Goal: Contribute content: Add original content to the website for others to see

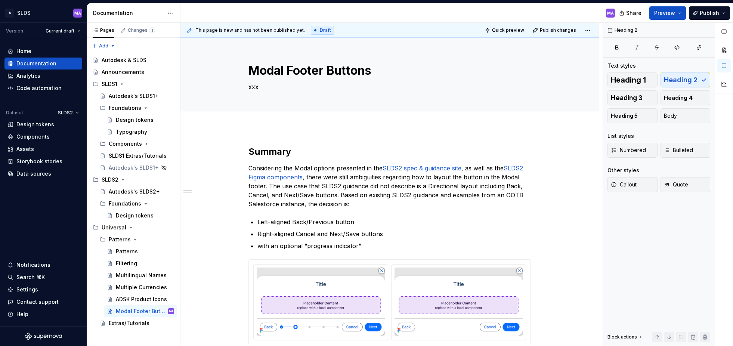
scroll to position [118, 0]
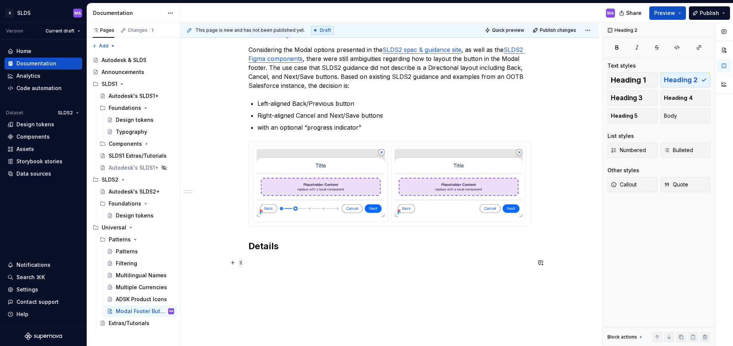
click at [243, 265] on span at bounding box center [241, 262] width 6 height 10
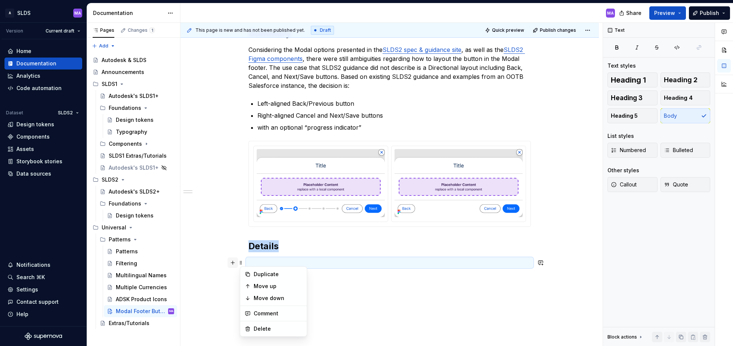
click at [233, 264] on button "button" at bounding box center [232, 262] width 10 height 10
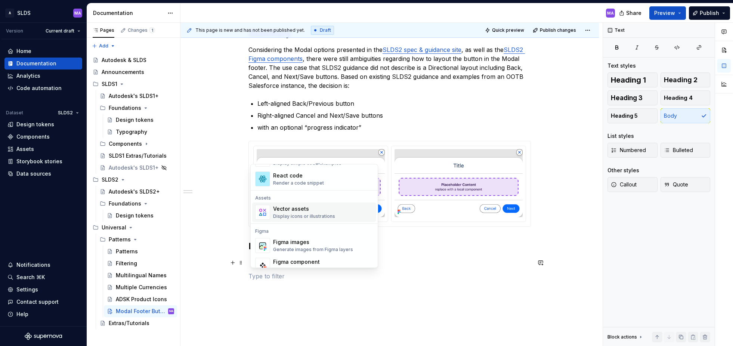
scroll to position [670, 0]
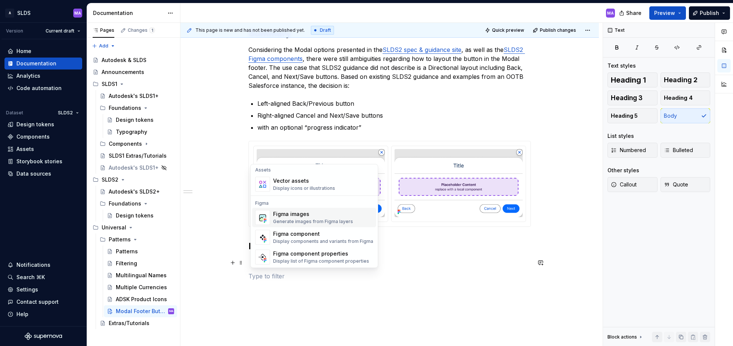
click at [284, 218] on div "Generate images from Figma layers" at bounding box center [313, 221] width 80 height 6
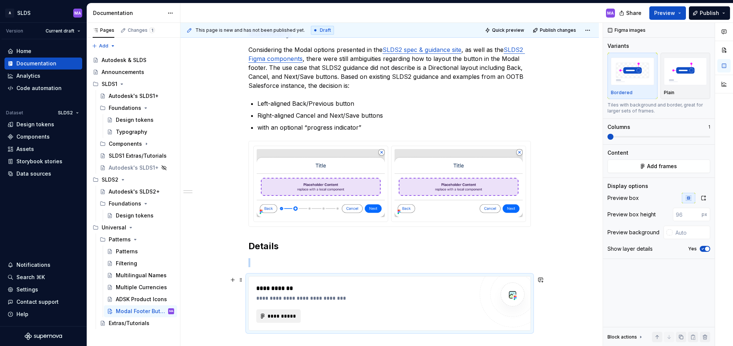
click at [277, 315] on span "**********" at bounding box center [281, 315] width 29 height 7
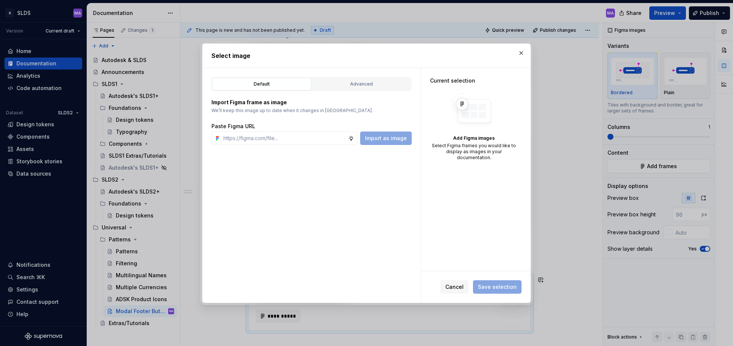
type textarea "*"
type input "[URL][DOMAIN_NAME]"
click at [390, 139] on span "Import as image" at bounding box center [386, 137] width 42 height 7
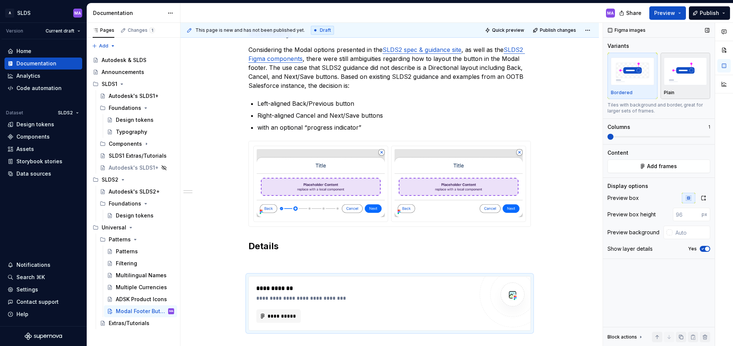
click at [688, 81] on img "button" at bounding box center [684, 71] width 43 height 27
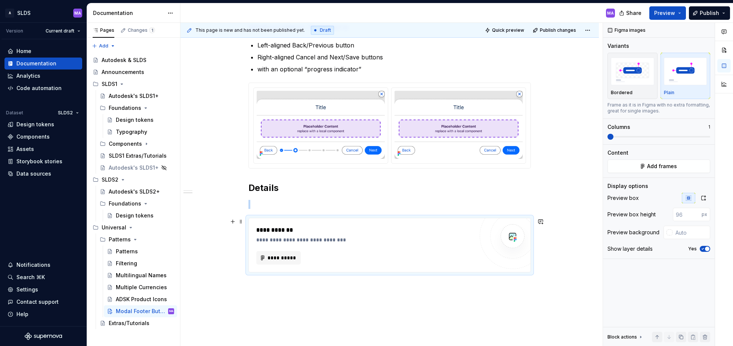
scroll to position [215, 0]
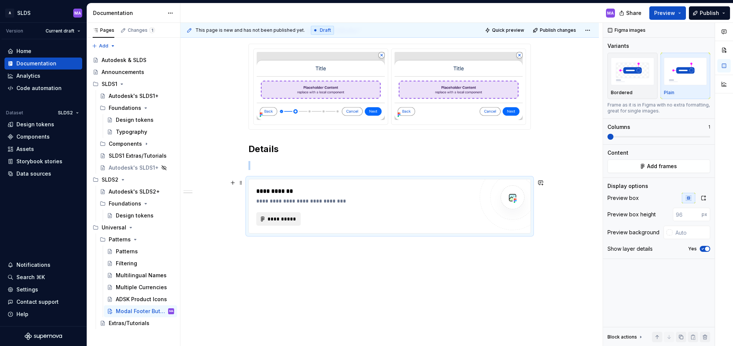
click at [282, 218] on span "**********" at bounding box center [281, 218] width 29 height 7
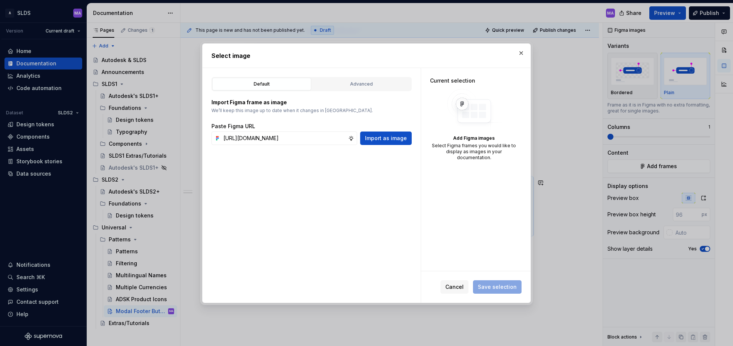
scroll to position [0, 252]
type input "[URL][DOMAIN_NAME]"
click at [395, 140] on span "Import as image" at bounding box center [386, 137] width 42 height 7
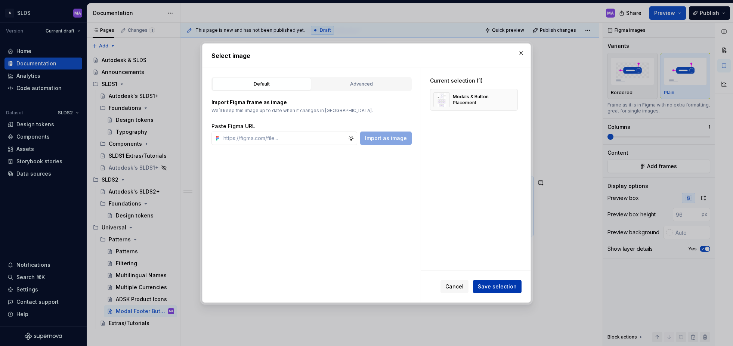
click at [503, 285] on span "Save selection" at bounding box center [497, 286] width 39 height 7
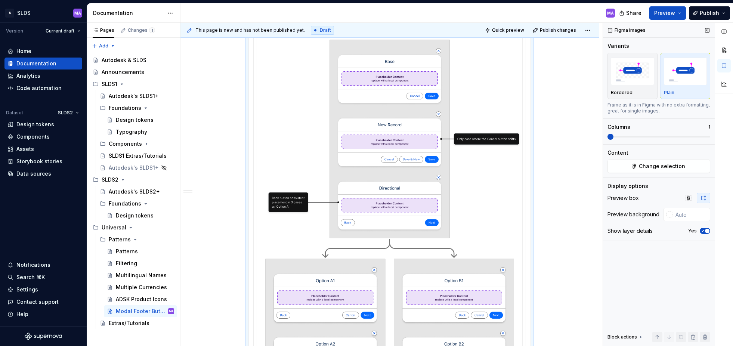
click at [701, 230] on icon "button" at bounding box center [702, 231] width 6 height 4
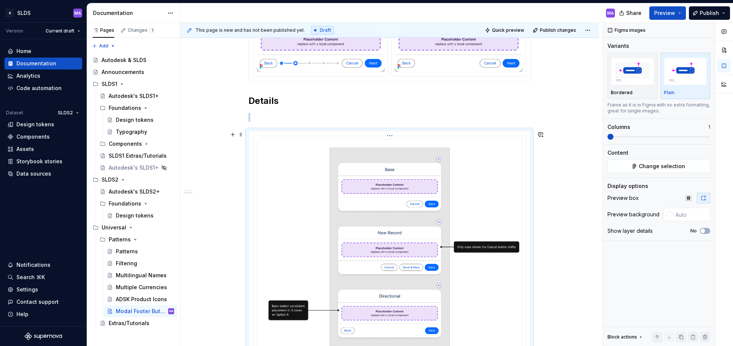
scroll to position [262, 0]
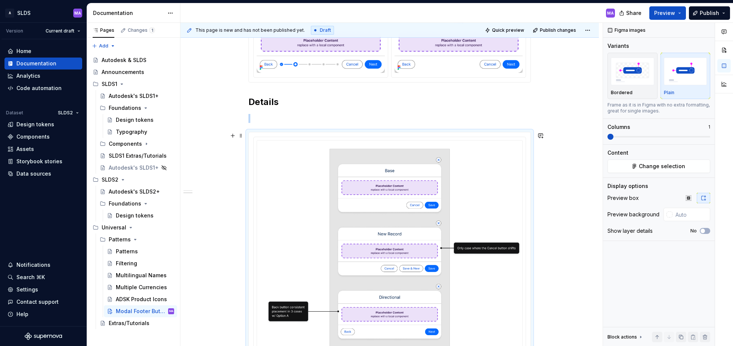
click at [577, 211] on div "Summary Considering the Modal options presented in the SLDS2 spec & guidance si…" at bounding box center [389, 300] width 418 height 870
click at [298, 119] on p at bounding box center [389, 118] width 282 height 9
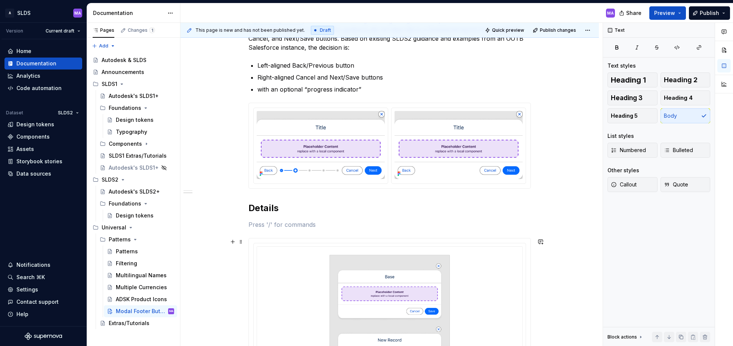
scroll to position [144, 0]
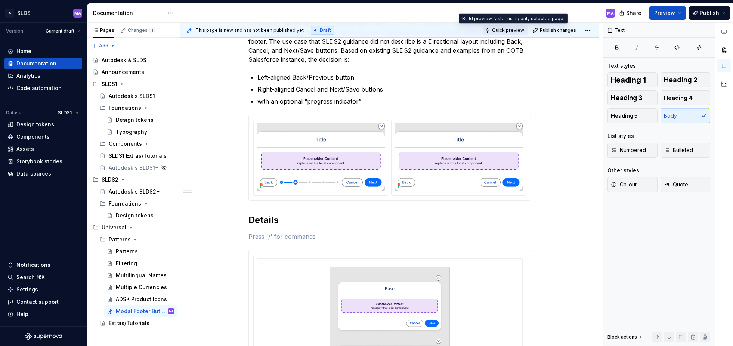
click at [504, 26] on button "Quick preview" at bounding box center [504, 30] width 45 height 10
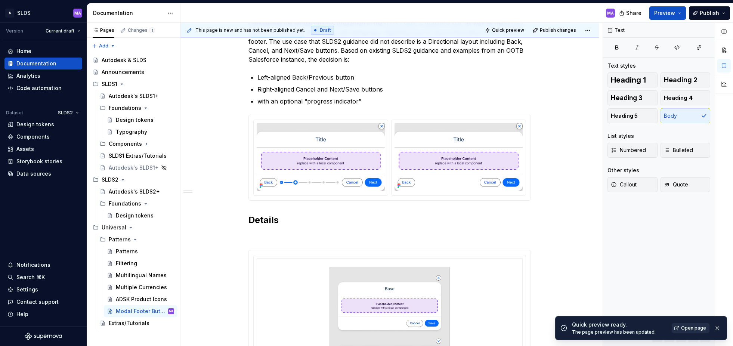
click at [697, 328] on span "Open page" at bounding box center [693, 328] width 25 height 6
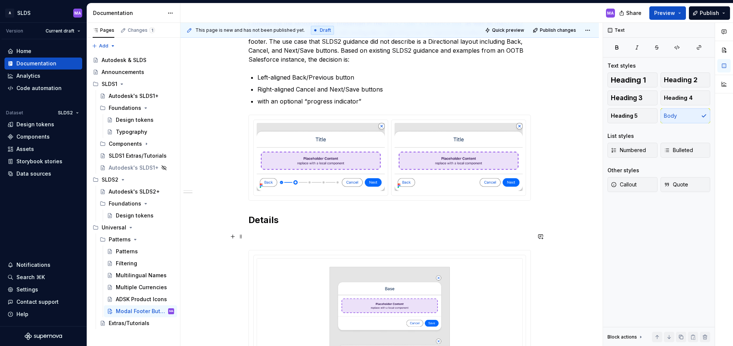
click at [329, 234] on p at bounding box center [389, 236] width 282 height 9
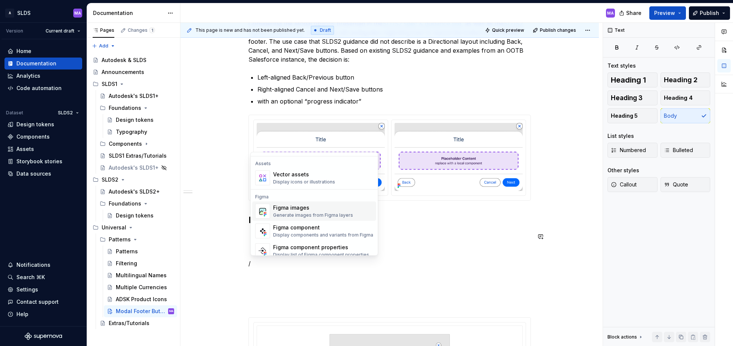
scroll to position [668, 0]
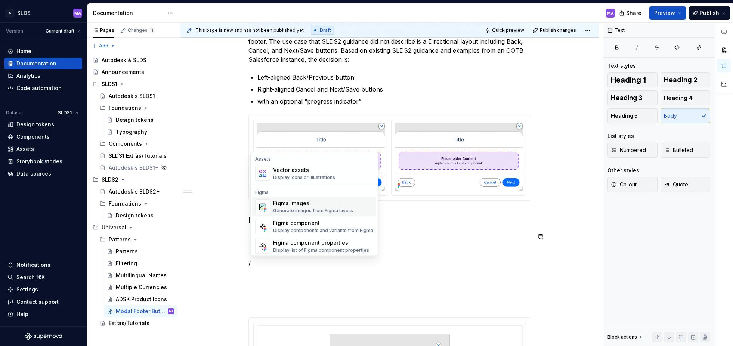
click at [289, 206] on div "Figma images" at bounding box center [313, 203] width 80 height 7
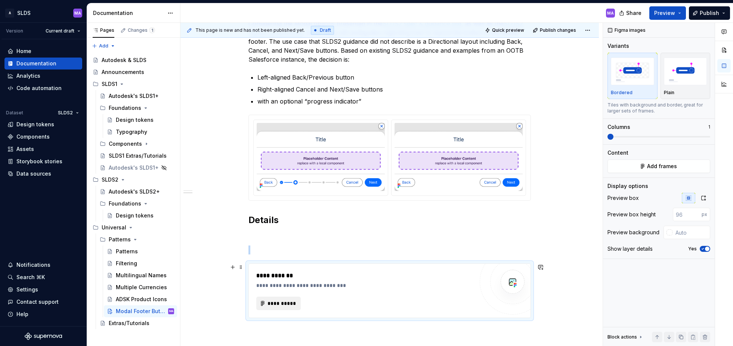
click at [287, 305] on span "**********" at bounding box center [281, 302] width 29 height 7
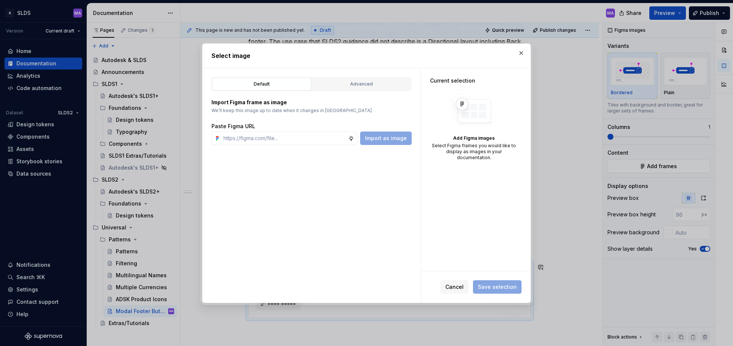
type textarea "*"
type input "SLDS2 Figma components"
click at [277, 137] on input "text" at bounding box center [284, 137] width 128 height 13
paste input "[URL][DOMAIN_NAME]"
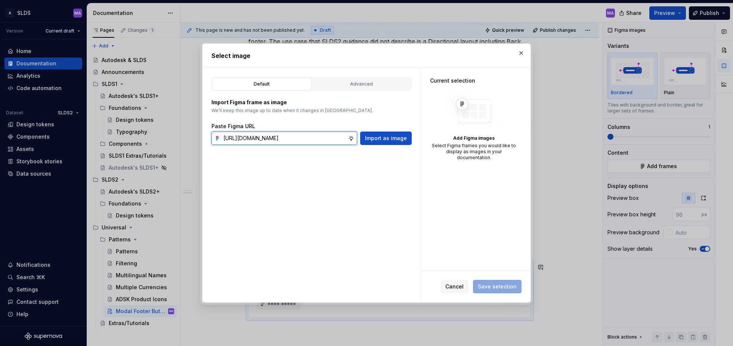
scroll to position [0, 251]
type input "[URL][DOMAIN_NAME]"
click at [390, 139] on span "Import as image" at bounding box center [386, 137] width 42 height 7
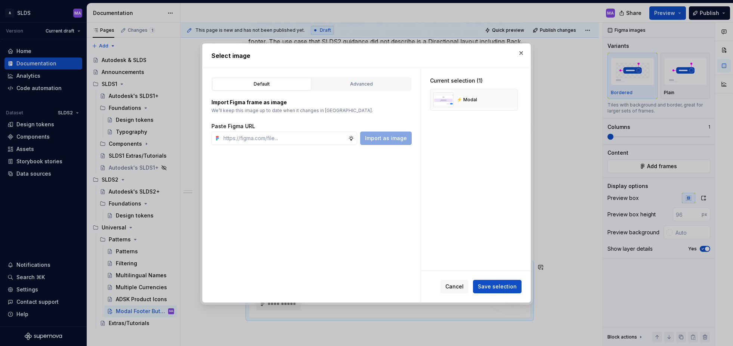
type textarea "*"
click at [308, 143] on input "text" at bounding box center [284, 137] width 128 height 13
paste input "[URL][DOMAIN_NAME]"
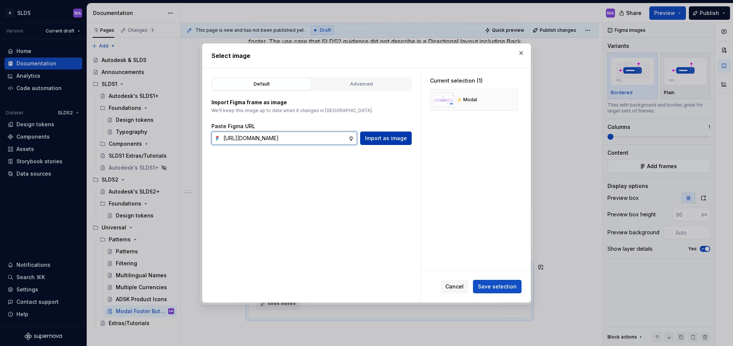
type input "[URL][DOMAIN_NAME]"
click at [395, 138] on span "Import as image" at bounding box center [386, 137] width 42 height 7
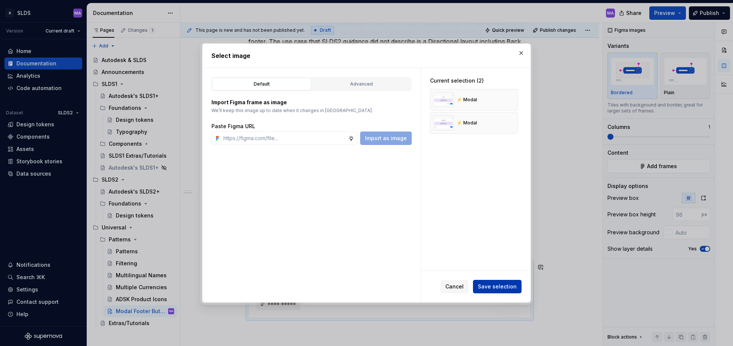
click at [500, 287] on span "Save selection" at bounding box center [497, 286] width 39 height 7
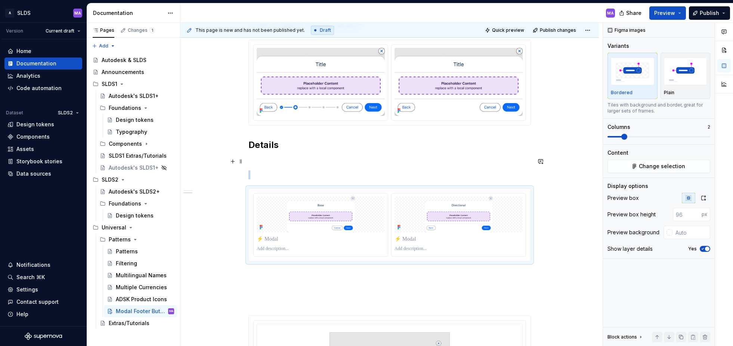
scroll to position [214, 0]
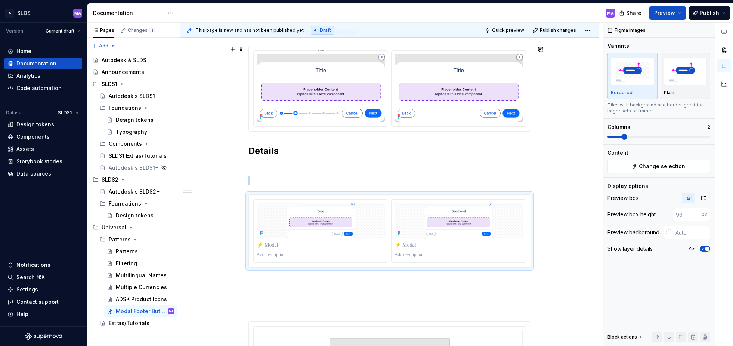
type input "#E5E5E5"
click at [388, 110] on div at bounding box center [321, 88] width 134 height 75
click at [693, 216] on input "#E5E5E5" at bounding box center [692, 214] width 36 height 13
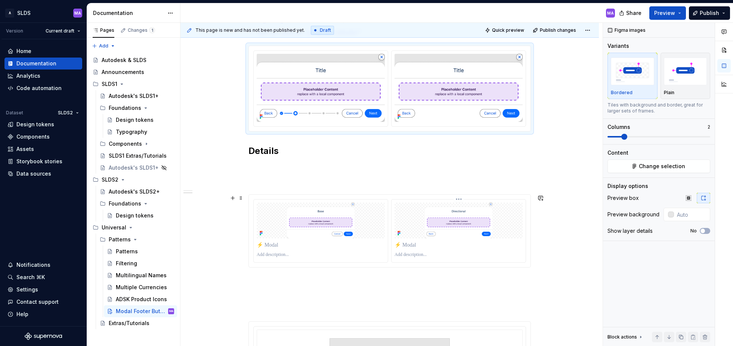
click at [512, 215] on img at bounding box center [458, 220] width 128 height 36
click at [684, 233] on input "text" at bounding box center [691, 232] width 38 height 13
paste input "#E5E5E5"
type input "#E5E5E5"
click at [702, 248] on icon "button" at bounding box center [702, 248] width 6 height 4
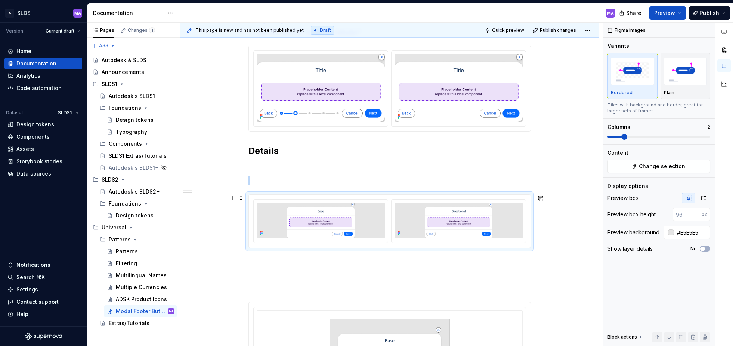
click at [274, 151] on h2 "Details" at bounding box center [389, 151] width 282 height 12
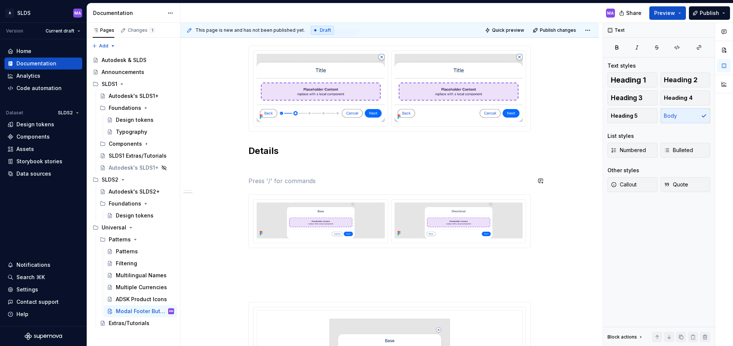
click at [285, 163] on p at bounding box center [389, 167] width 282 height 9
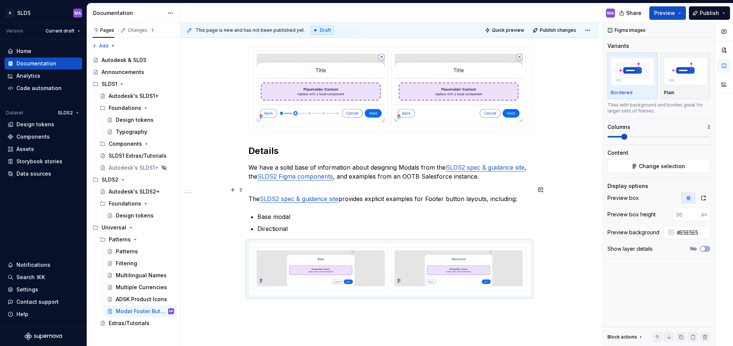
type textarea "*"
click at [278, 190] on p "The SLDS2 spec & guidance site provides explicit examples for Footer button lay…" at bounding box center [389, 194] width 282 height 18
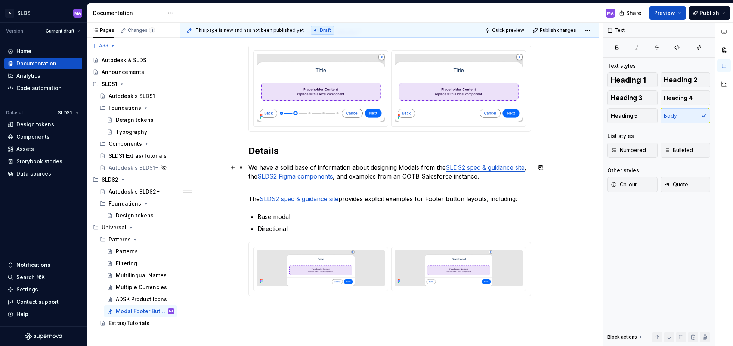
click at [487, 175] on p "We have a solid base of information about designing Modals from the SLDS2 spec …" at bounding box center [389, 172] width 282 height 18
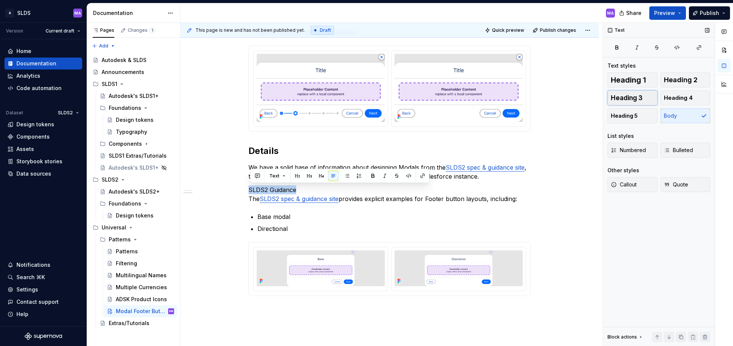
click at [640, 97] on span "Heading 3" at bounding box center [626, 97] width 32 height 7
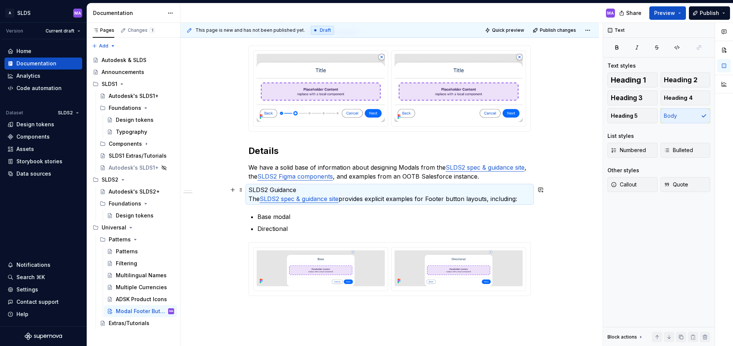
click at [326, 191] on p "SLDS2 Guidance The SLDS2 spec & guidance site provides explicit examples for Fo…" at bounding box center [389, 194] width 282 height 18
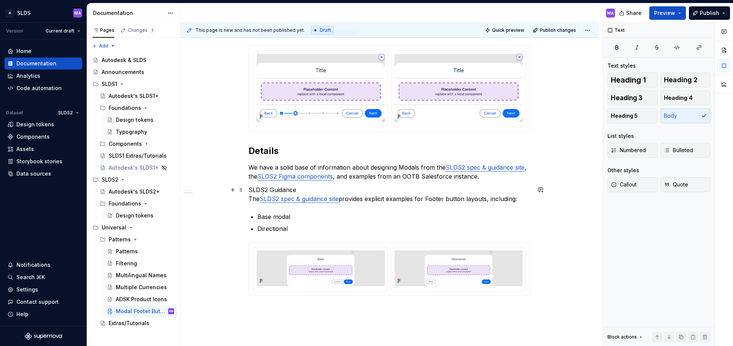
click at [332, 189] on p "SLDS2 Guidance The SLDS2 spec & guidance site provides explicit examples for Fo…" at bounding box center [389, 194] width 282 height 18
click at [310, 176] on button "button" at bounding box center [309, 176] width 10 height 10
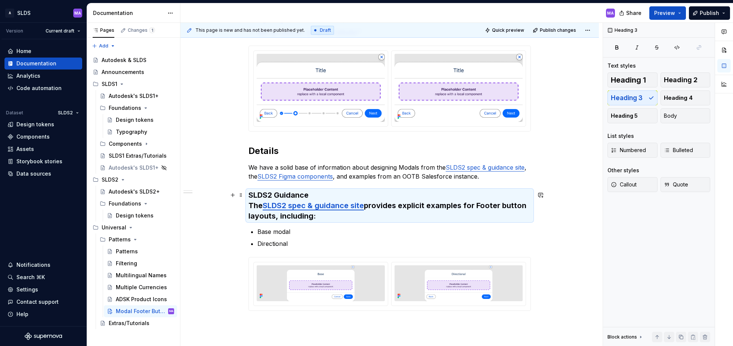
click at [329, 195] on h3 "SLDS2 Guidance The SLDS2 spec & guidance site provides explicit examples for Fo…" at bounding box center [389, 205] width 282 height 31
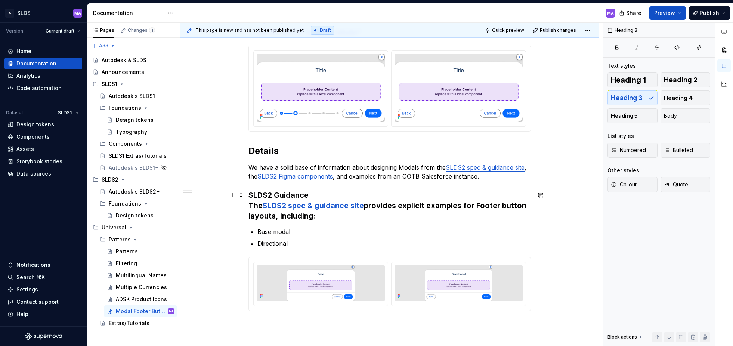
click at [326, 195] on h3 "SLDS2 Guidance The SLDS2 spec & guidance site provides explicit examples for Fo…" at bounding box center [389, 205] width 282 height 31
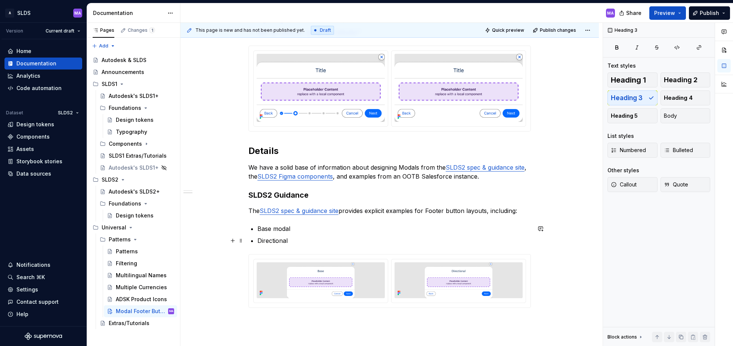
click at [346, 242] on p "Directional" at bounding box center [393, 240] width 273 height 9
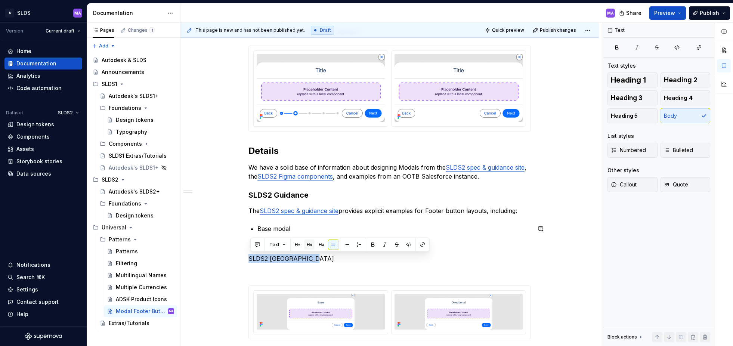
click at [307, 245] on button "button" at bounding box center [309, 244] width 10 height 10
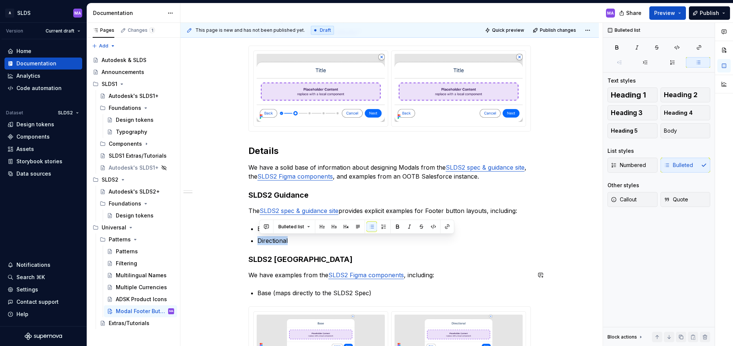
copy p "Directional"
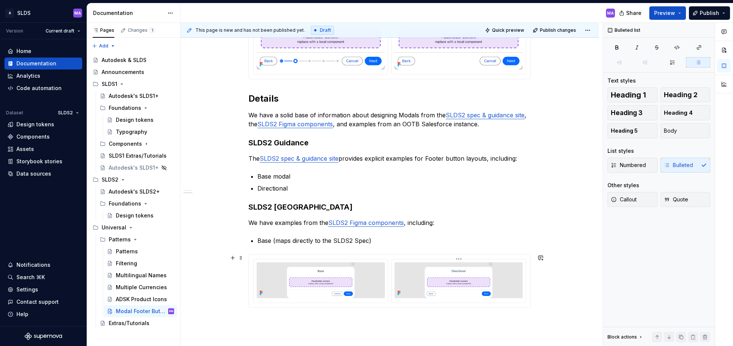
scroll to position [266, 0]
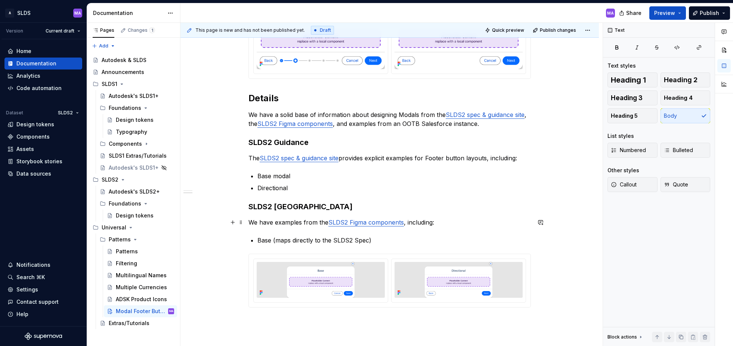
click at [407, 222] on p "We have examples from the SLDS2 Figma components , including:" at bounding box center [389, 222] width 282 height 9
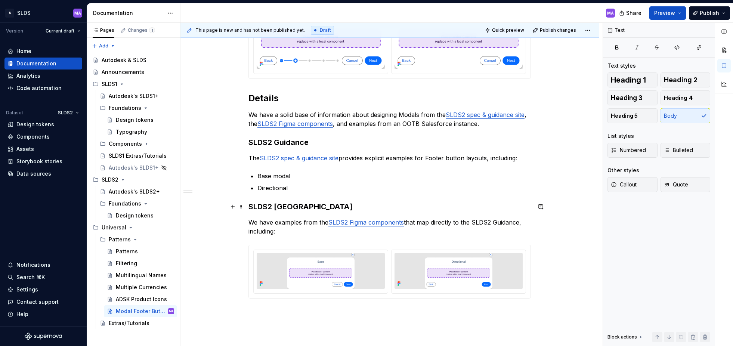
click at [360, 202] on h3 "SLDS2 [GEOGRAPHIC_DATA]" at bounding box center [389, 206] width 282 height 10
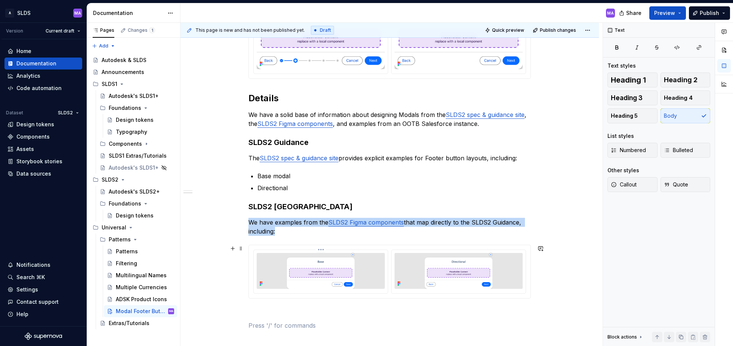
click at [388, 264] on div at bounding box center [321, 271] width 134 height 43
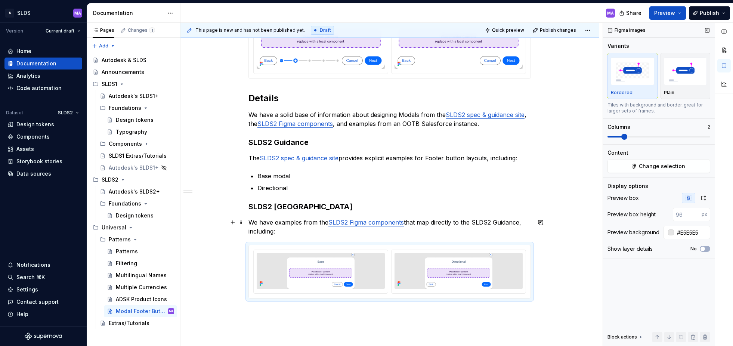
type textarea "*"
click at [706, 248] on button "No" at bounding box center [704, 249] width 10 height 6
click at [408, 293] on p at bounding box center [458, 295] width 128 height 7
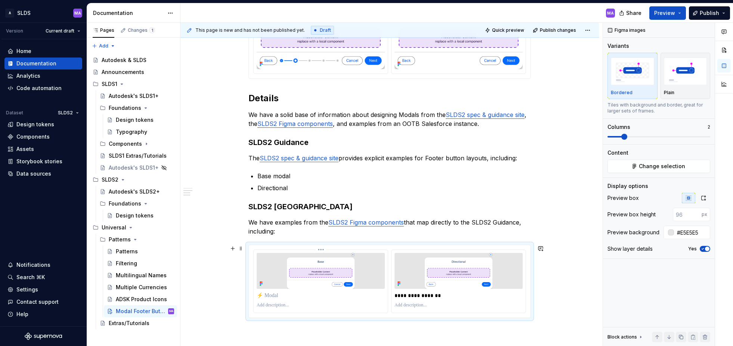
click at [289, 295] on p at bounding box center [321, 295] width 128 height 7
click at [515, 29] on span "Quick preview" at bounding box center [508, 30] width 32 height 6
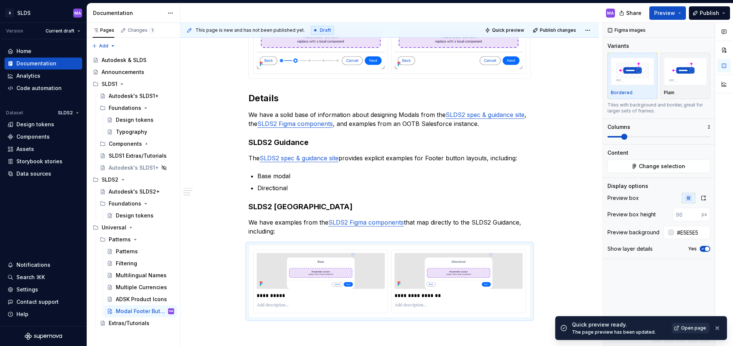
click at [697, 324] on link "Open page" at bounding box center [690, 328] width 38 height 10
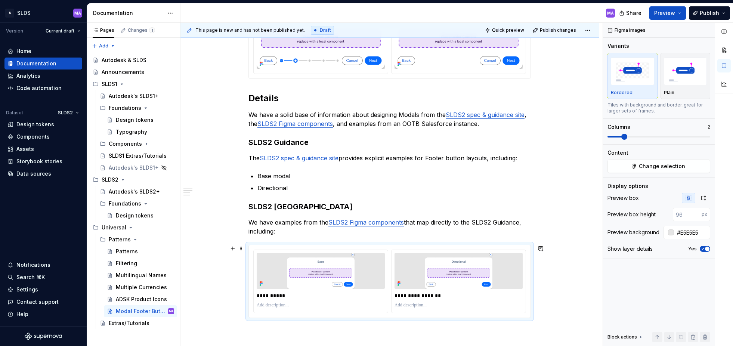
click at [392, 249] on div "**********" at bounding box center [390, 281] width 282 height 72
click at [703, 199] on icon "button" at bounding box center [703, 198] width 6 height 6
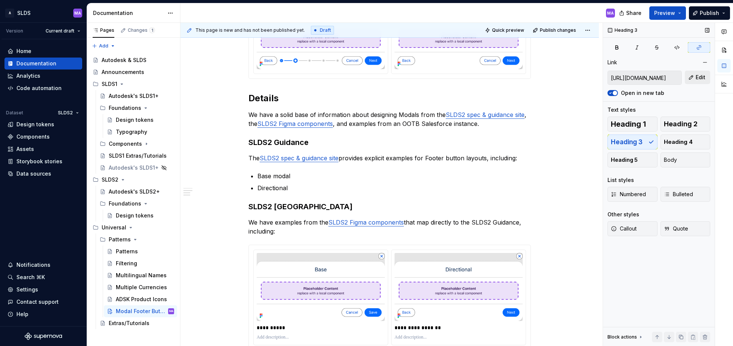
click at [697, 77] on span "Edit" at bounding box center [700, 77] width 10 height 7
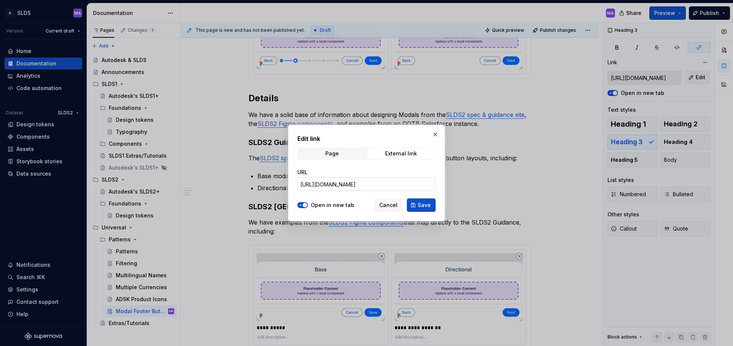
click at [361, 188] on input "[URL][DOMAIN_NAME]" at bounding box center [366, 183] width 138 height 13
click at [362, 186] on input "[URL][DOMAIN_NAME]" at bounding box center [366, 183] width 138 height 13
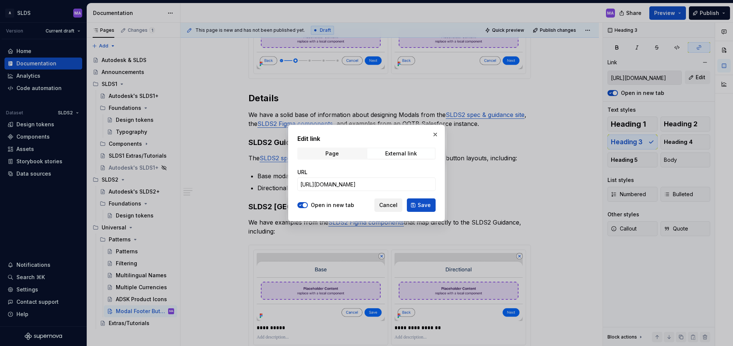
click at [393, 204] on span "Cancel" at bounding box center [388, 204] width 18 height 7
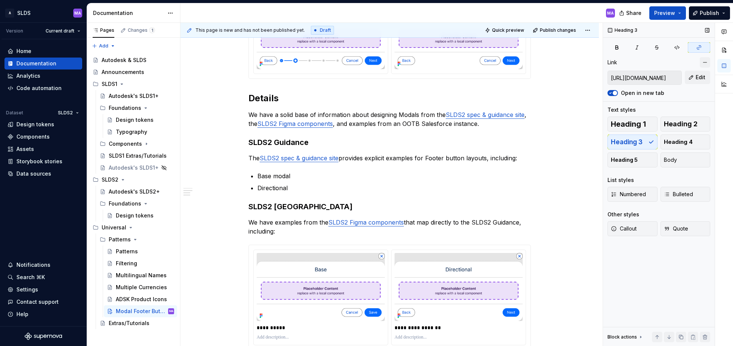
click at [705, 61] on button "button" at bounding box center [704, 62] width 10 height 10
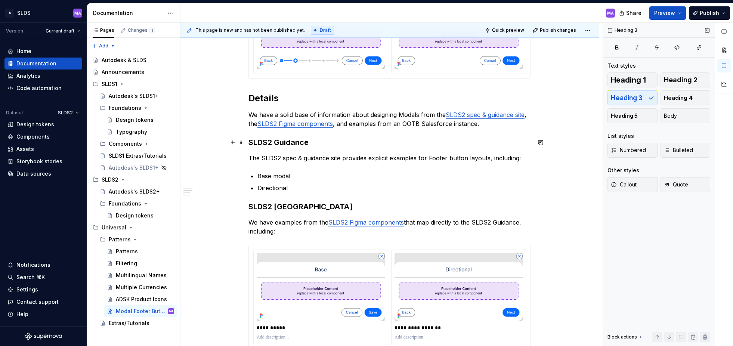
drag, startPoint x: 310, startPoint y: 142, endPoint x: 326, endPoint y: 149, distance: 18.4
click at [312, 143] on h3 "SLDS2 Guidance" at bounding box center [389, 142] width 282 height 10
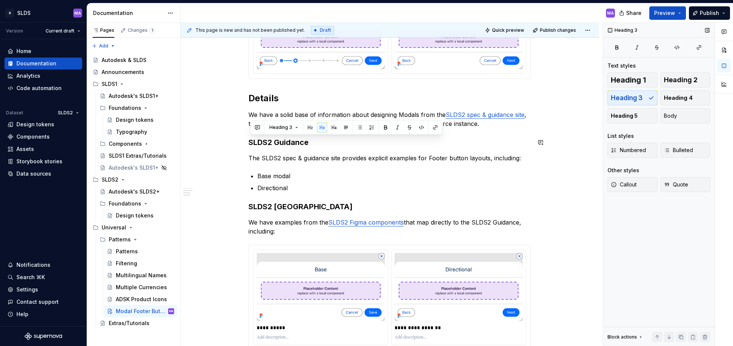
type textarea "*"
click at [286, 142] on h3 "SLDS2 Guidance" at bounding box center [389, 142] width 282 height 10
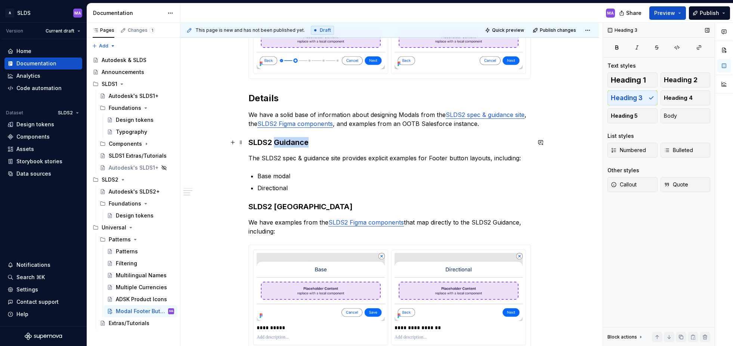
click at [286, 142] on h3 "SLDS2 Guidance" at bounding box center [389, 142] width 282 height 10
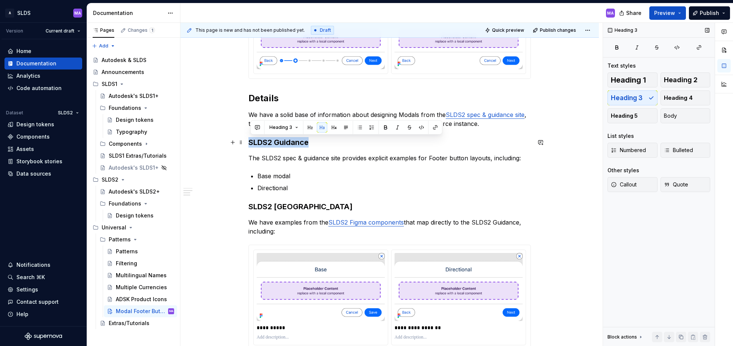
click at [286, 142] on h3 "SLDS2 Guidance" at bounding box center [389, 142] width 282 height 10
click at [696, 47] on icon "button" at bounding box center [699, 47] width 6 height 6
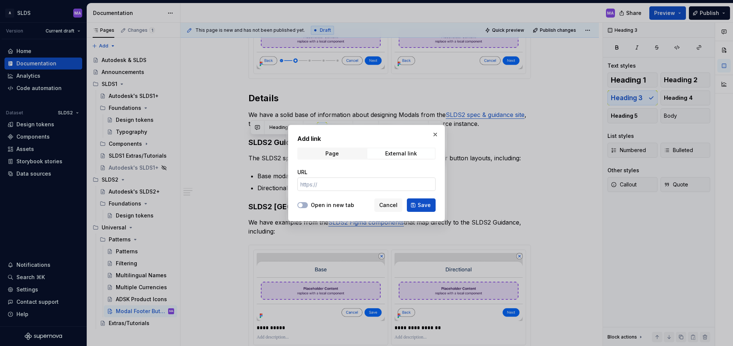
click at [380, 185] on input "URL" at bounding box center [366, 183] width 138 height 13
paste input "[URL][DOMAIN_NAME]"
type input "[URL][DOMAIN_NAME]"
click at [426, 207] on span "Save" at bounding box center [423, 204] width 13 height 7
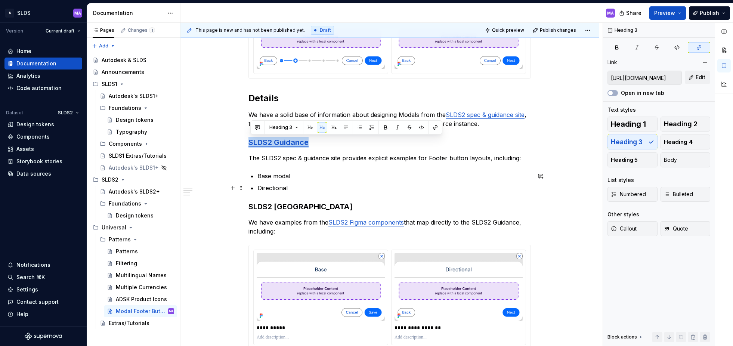
click at [391, 192] on p "Directional" at bounding box center [393, 187] width 273 height 9
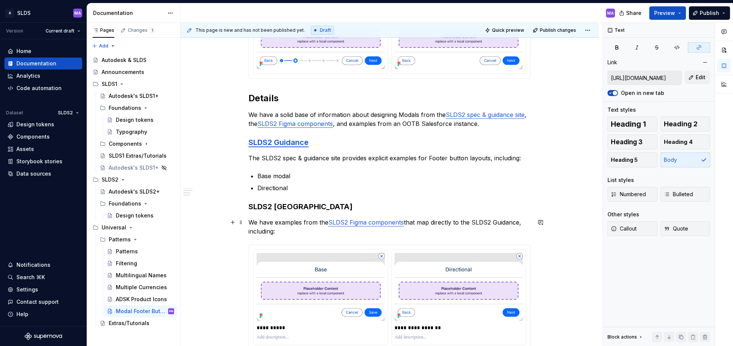
click at [381, 223] on link "SLDS2 Figma components" at bounding box center [365, 221] width 75 height 7
click at [661, 78] on input "[URL][DOMAIN_NAME]" at bounding box center [644, 77] width 74 height 13
click at [694, 75] on button "Edit" at bounding box center [696, 77] width 25 height 13
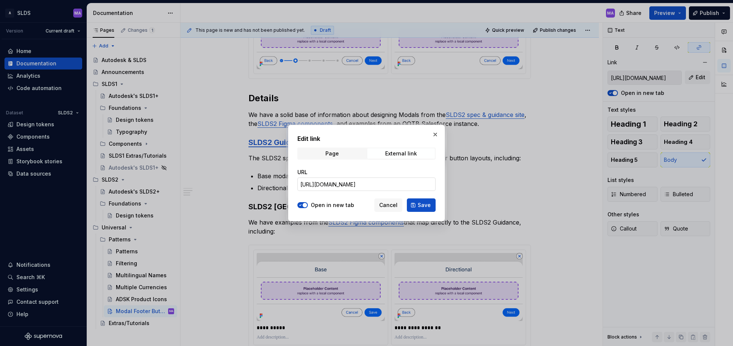
click at [378, 182] on input "[URL][DOMAIN_NAME]" at bounding box center [366, 183] width 138 height 13
click at [391, 206] on span "Cancel" at bounding box center [388, 204] width 18 height 7
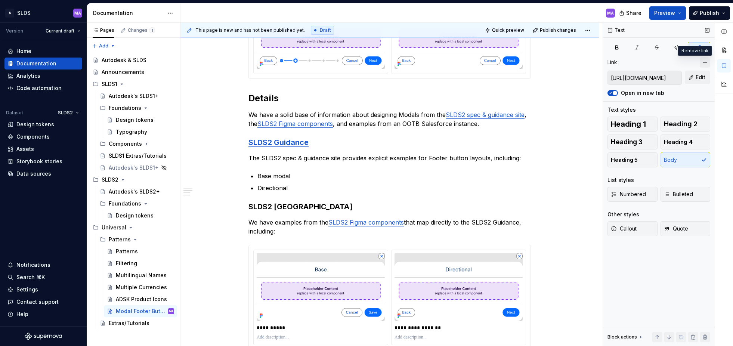
click at [706, 63] on button "button" at bounding box center [704, 62] width 10 height 10
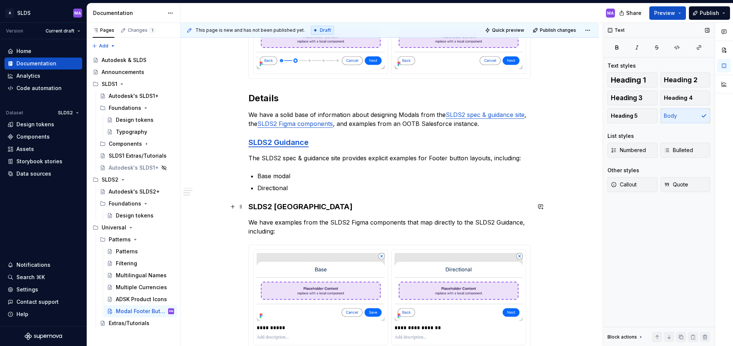
click at [329, 207] on h3 "SLDS2 [GEOGRAPHIC_DATA]" at bounding box center [389, 206] width 282 height 10
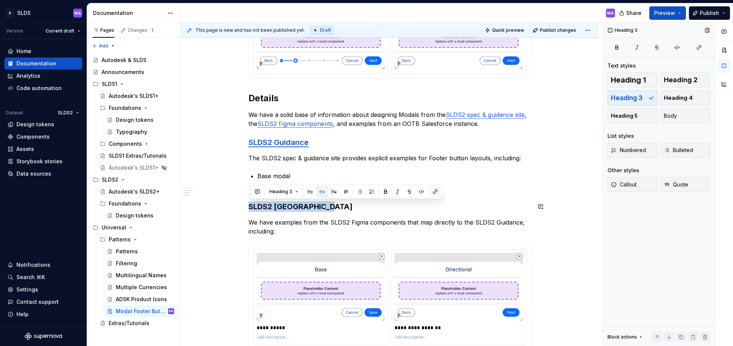
click at [436, 190] on button "button" at bounding box center [435, 191] width 10 height 10
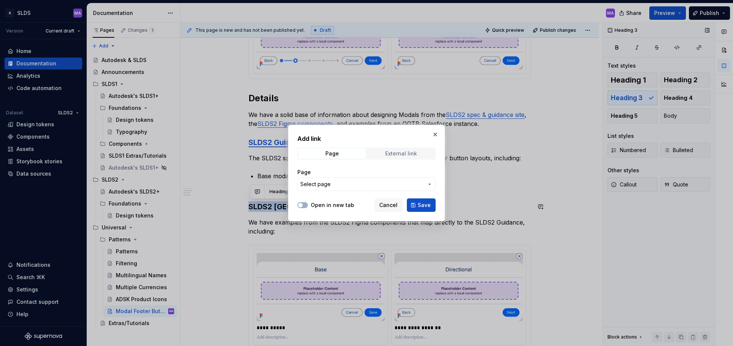
click at [396, 153] on div "External link" at bounding box center [401, 153] width 32 height 6
click at [340, 184] on input "URL" at bounding box center [366, 183] width 138 height 13
paste input "[URL][DOMAIN_NAME]"
type input "[URL][DOMAIN_NAME]"
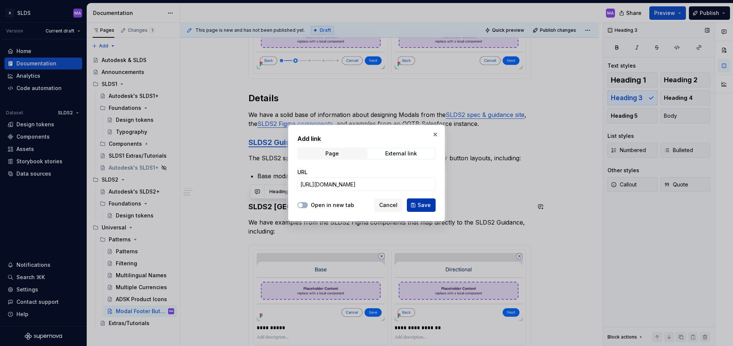
click at [426, 205] on span "Save" at bounding box center [423, 204] width 13 height 7
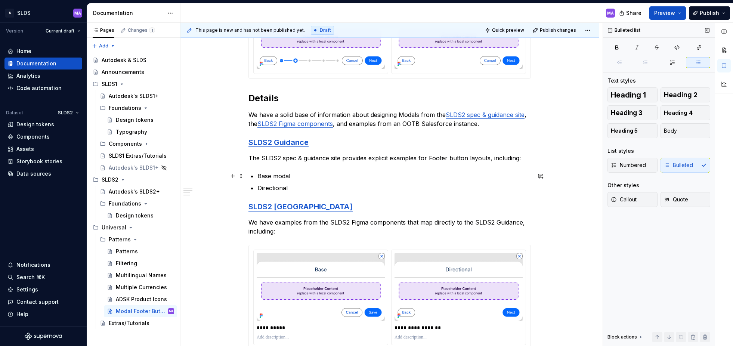
click at [505, 176] on p "Base modal" at bounding box center [393, 175] width 273 height 9
click at [508, 28] on span "Quick preview" at bounding box center [508, 30] width 32 height 6
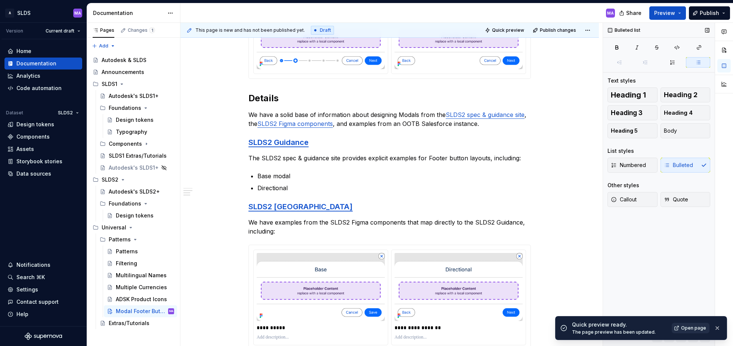
click at [687, 327] on span "Open page" at bounding box center [693, 328] width 25 height 6
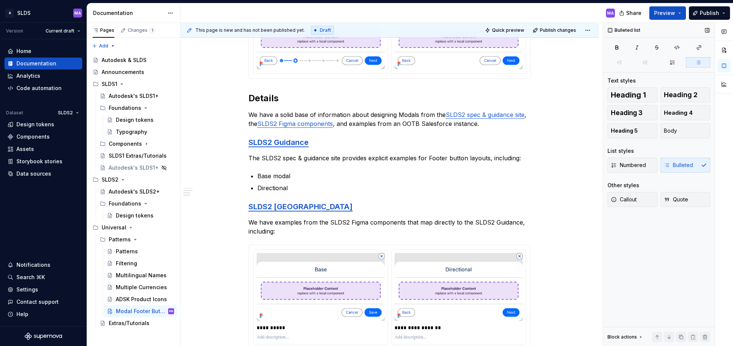
type textarea "*"
